Goal: Information Seeking & Learning: Learn about a topic

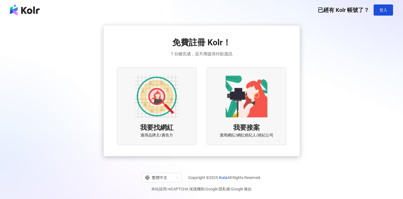
click at [161, 99] on img at bounding box center [157, 96] width 44 height 44
click at [386, 10] on span "登入" at bounding box center [384, 10] width 8 height 4
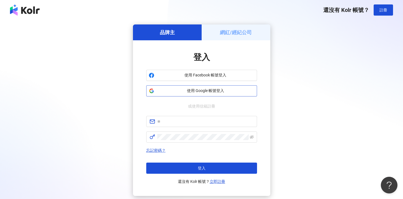
click at [186, 91] on span "使用 Google 帳號登入" at bounding box center [206, 91] width 98 height 6
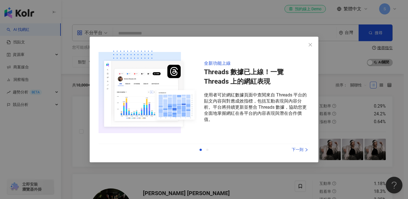
click at [300, 150] on div "下一則" at bounding box center [289, 149] width 42 height 6
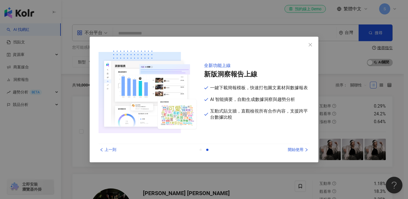
click at [300, 150] on div "開始使用" at bounding box center [289, 149] width 42 height 6
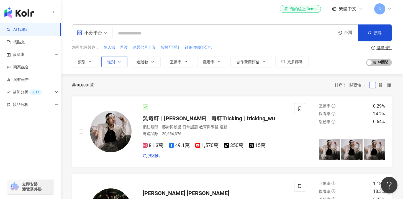
click at [118, 62] on icon "button" at bounding box center [119, 61] width 4 height 4
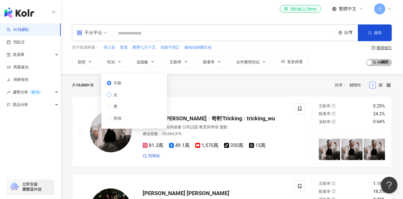
click at [115, 94] on span "女" at bounding box center [115, 95] width 8 height 6
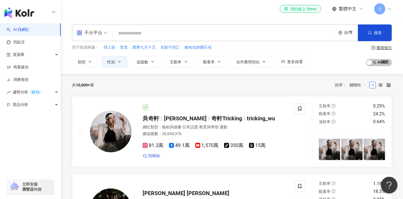
click at [208, 94] on div "共 10,000+ 筆 排序： 關聯性" at bounding box center [232, 85] width 320 height 22
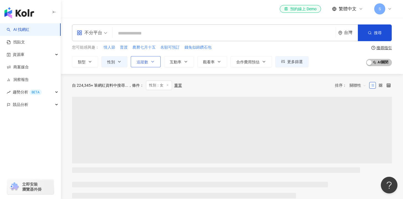
click at [156, 62] on button "追蹤數" at bounding box center [146, 61] width 30 height 11
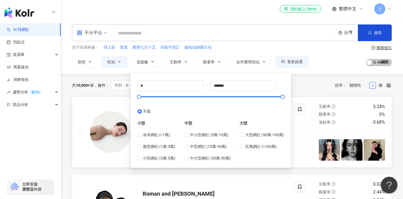
click at [102, 97] on link "[PERSON_NAME] 網紅類型 ： 美妝時尚 總追蹤數 ： 12,207,603 964.5萬 256.3萬 找相似 互動率 3.24% 觀看率 0% …" at bounding box center [232, 132] width 320 height 71
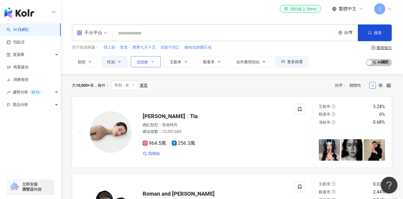
click at [148, 60] on span "追蹤數" at bounding box center [143, 62] width 12 height 4
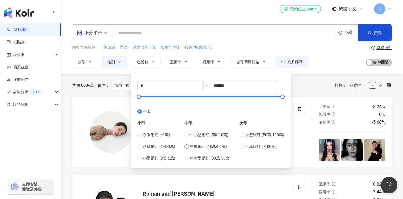
click at [209, 146] on span "中型網紅 (10萬-30萬)" at bounding box center [208, 146] width 37 height 6
type input "******"
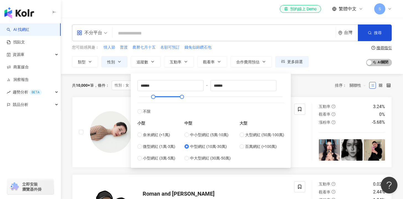
click at [309, 75] on div "共 10,000+ 筆 條件 ： 性別：女 重置 排序： 關聯性" at bounding box center [232, 85] width 320 height 23
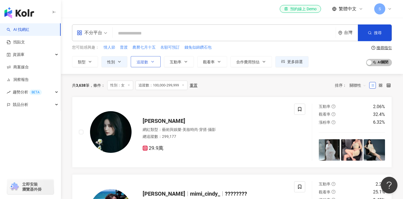
click at [151, 62] on icon "button" at bounding box center [153, 61] width 4 height 4
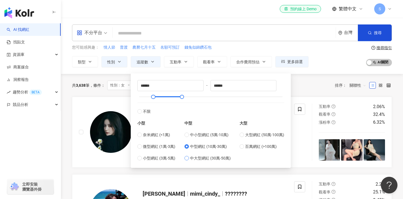
type input "******"
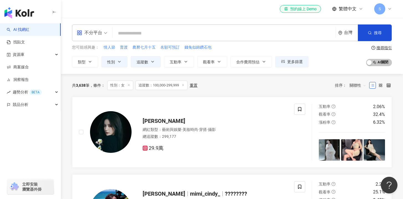
click at [335, 62] on div "您可能感興趣： 情人節 普渡 農曆七月十五 名額可預訂 錢兔似錦鑽石包 類型 性別 追蹤數 互動率 觀看率 合作費用預估 更多篩選 不限 女 男 其他 ***…" at bounding box center [232, 55] width 320 height 23
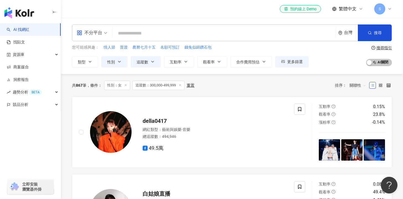
click at [265, 53] on div "您可能感興趣： 情人節 普渡 農曆七月十五 名額可預訂 錢兔似錦鑽石包 類型 性別 追蹤數 互動率 觀看率 合作費用預估 更多篩選 不限 女 男 其他 ***…" at bounding box center [190, 55] width 237 height 23
click at [258, 62] on span "合作費用預估" at bounding box center [248, 62] width 23 height 4
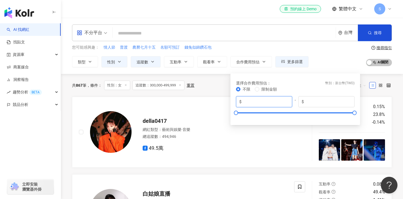
click at [272, 98] on input "*" at bounding box center [266, 101] width 46 height 6
drag, startPoint x: 276, startPoint y: 103, endPoint x: 218, endPoint y: 103, distance: 58.0
type input "*****"
click at [239, 112] on div at bounding box center [295, 112] width 119 height 3
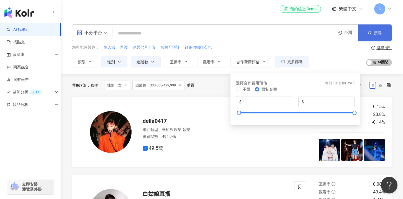
click at [382, 28] on button "搜尋" at bounding box center [375, 32] width 34 height 17
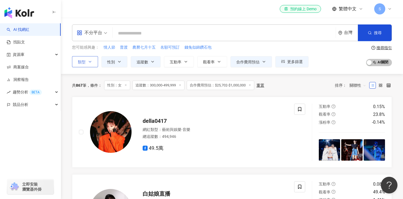
click at [83, 57] on button "類型" at bounding box center [85, 61] width 26 height 11
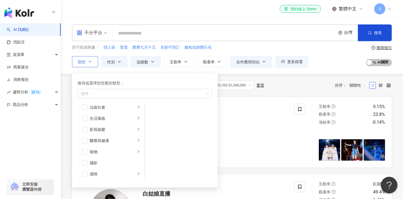
scroll to position [119, 0]
click at [122, 113] on div "生活風格" at bounding box center [113, 114] width 46 height 6
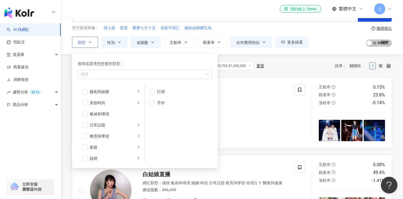
scroll to position [19, 0]
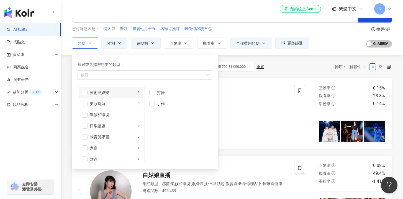
click at [137, 95] on li "藝術與娛樂" at bounding box center [111, 92] width 65 height 11
click at [136, 93] on li "藝術與娛樂" at bounding box center [111, 92] width 65 height 11
click at [137, 103] on li "美妝時尚" at bounding box center [111, 103] width 65 height 11
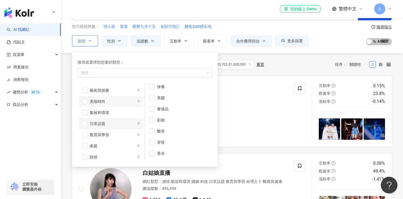
click at [137, 122] on icon "right" at bounding box center [138, 122] width 3 height 3
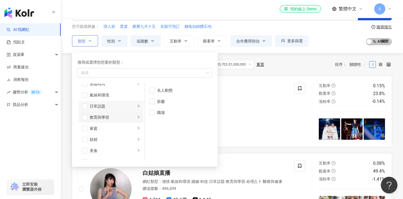
click at [137, 119] on div "button" at bounding box center [138, 116] width 3 height 5
click at [129, 106] on div "家庭" at bounding box center [113, 106] width 46 height 6
click at [125, 129] on div "美食" at bounding box center [113, 128] width 46 height 6
click at [84, 128] on span "button" at bounding box center [85, 128] width 6 height 6
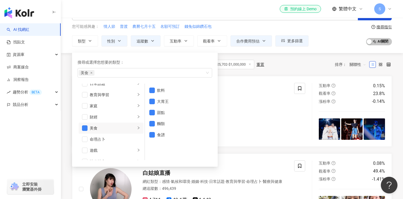
click at [292, 62] on div "共 867 筆 條件 ： 性別：女 追蹤數：300,000-499,999 合作費用預估：$25,702-$1,000,000 重置 排序： 關聯性" at bounding box center [232, 64] width 320 height 9
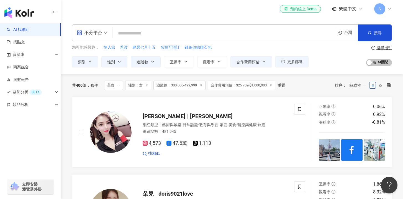
click at [203, 85] on icon at bounding box center [201, 84] width 3 height 3
